Goal: Contribute content: Add original content to the website for others to see

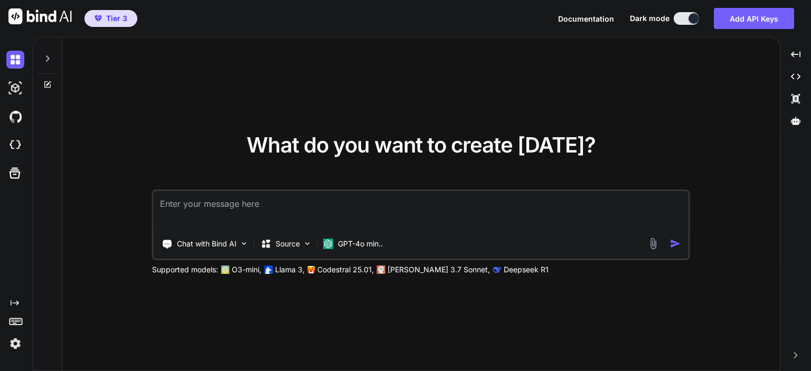
type textarea "x"
click at [234, 202] on textarea at bounding box center [421, 210] width 535 height 39
type textarea "p"
type textarea "x"
type textarea "py"
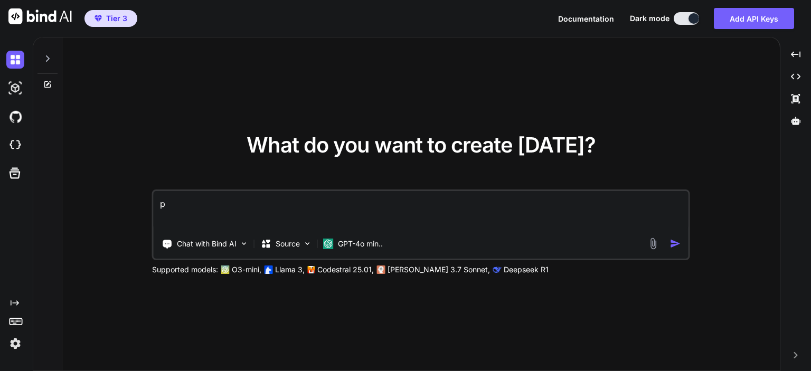
type textarea "x"
type textarea "py"
click at [15, 63] on img at bounding box center [15, 60] width 18 height 18
click at [13, 86] on img at bounding box center [15, 88] width 18 height 18
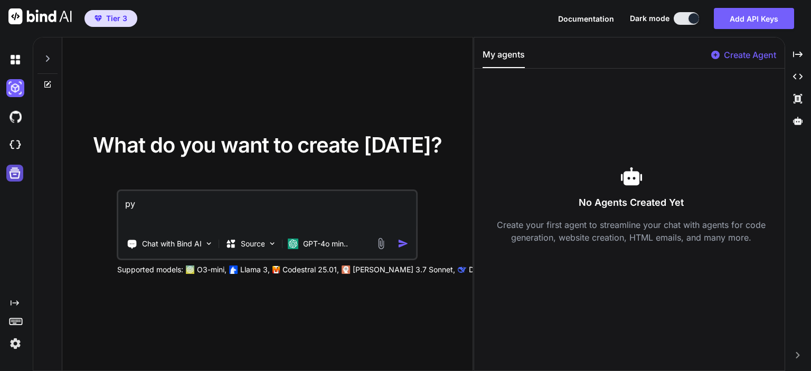
click at [14, 172] on icon at bounding box center [15, 173] width 11 height 11
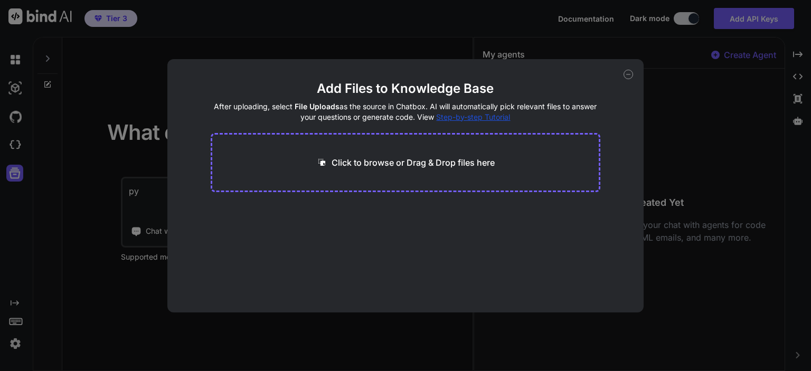
click at [13, 143] on div "Add Files to Knowledge Base After uploading, select File Uploads as the source …" at bounding box center [405, 185] width 811 height 371
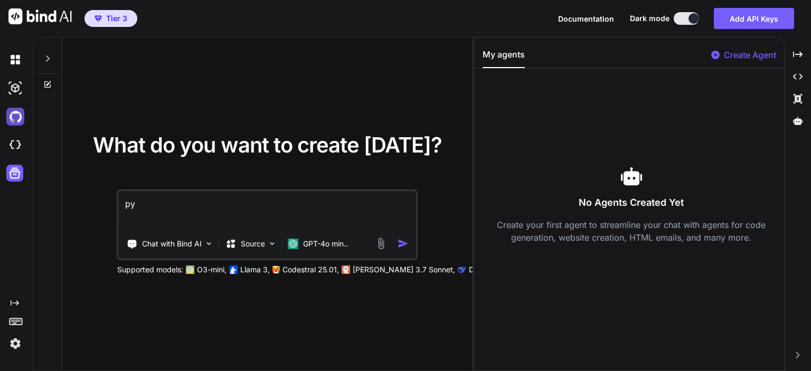
click at [16, 120] on img at bounding box center [15, 117] width 18 height 18
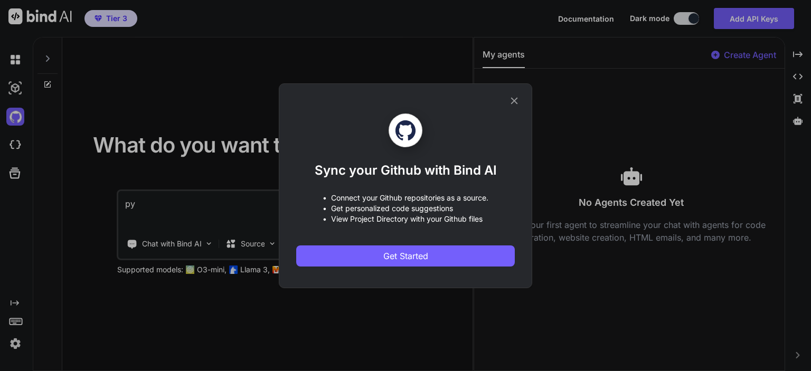
click at [16, 88] on div "Sync your Github with Bind AI • Connect your Github repositories as a source. •…" at bounding box center [405, 185] width 811 height 371
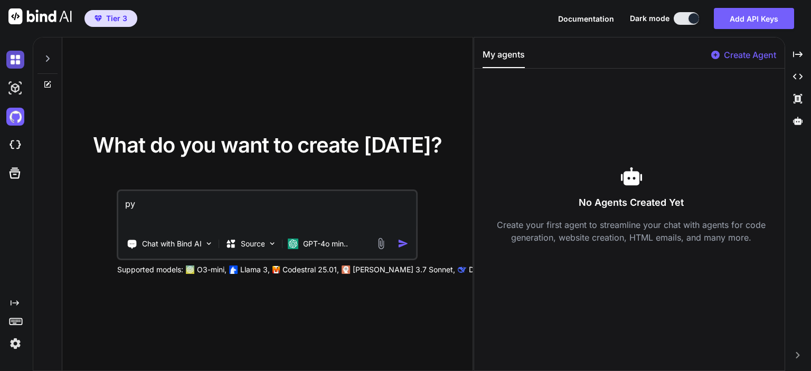
click at [18, 62] on img at bounding box center [15, 60] width 18 height 18
click at [21, 172] on icon at bounding box center [14, 173] width 15 height 15
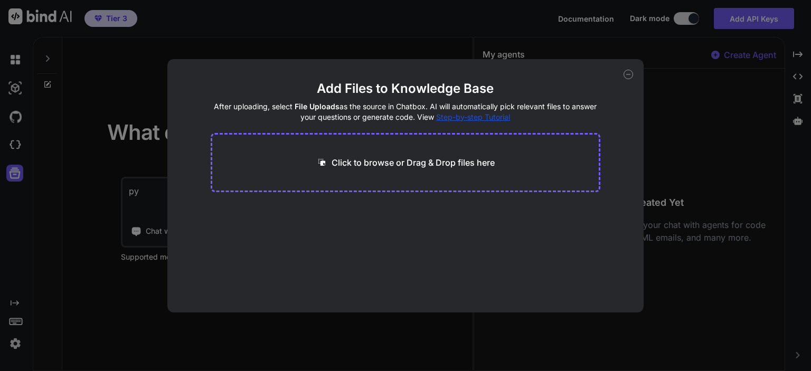
click at [14, 63] on div "Add Files to Knowledge Base After uploading, select File Uploads as the source …" at bounding box center [405, 185] width 811 height 371
type textarea "x"
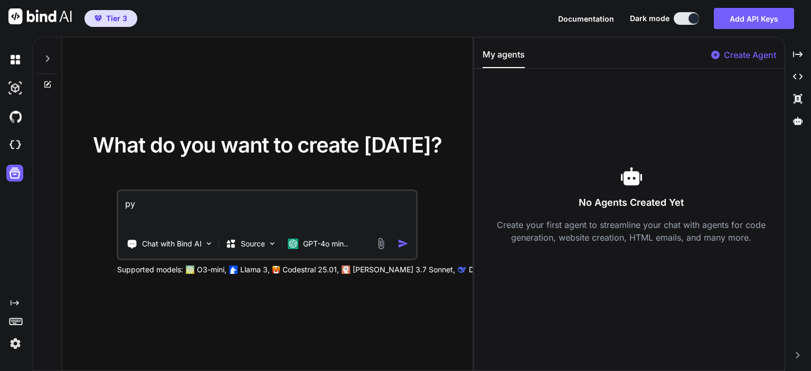
click at [14, 63] on img at bounding box center [15, 60] width 18 height 18
click at [158, 203] on textarea "py" at bounding box center [267, 210] width 297 height 39
